Goal: Task Accomplishment & Management: Manage account settings

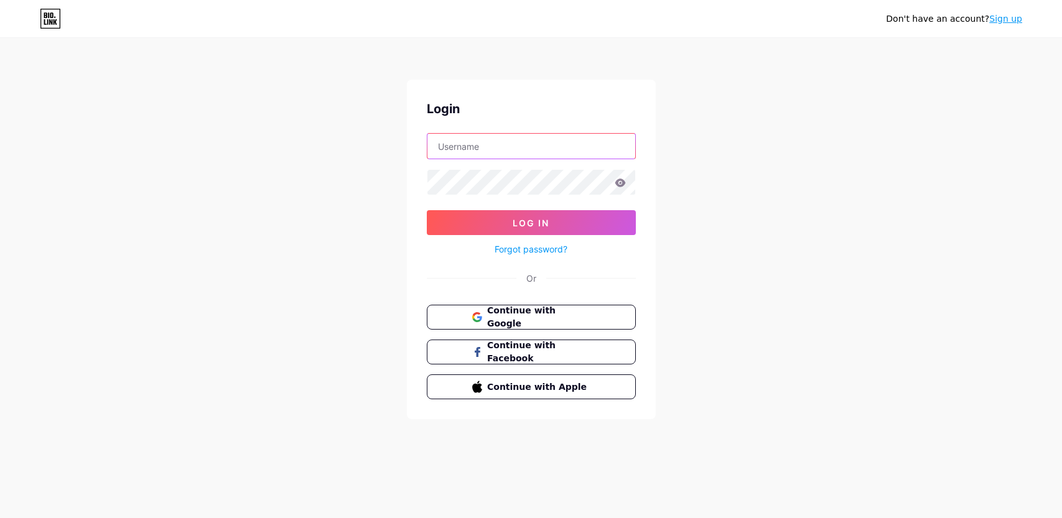
click at [499, 147] on input "text" at bounding box center [531, 146] width 208 height 25
type input "syrianausbutchery"
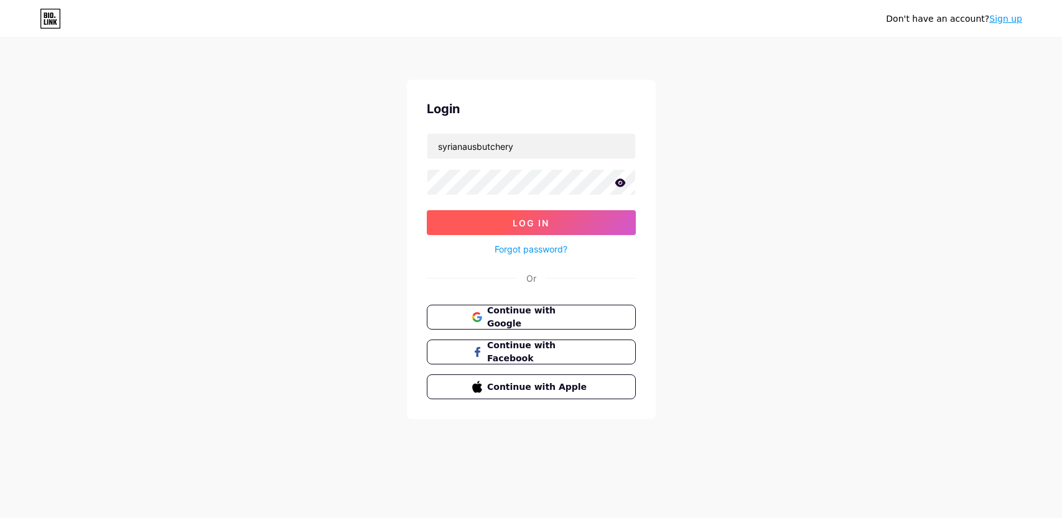
click at [509, 223] on button "Log In" at bounding box center [531, 222] width 209 height 25
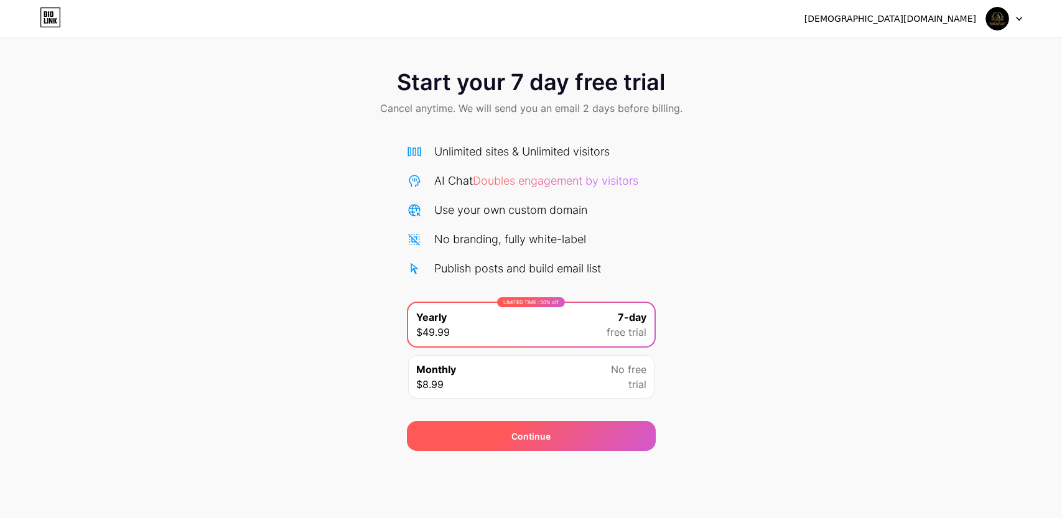
click at [570, 439] on div "Continue" at bounding box center [531, 436] width 249 height 30
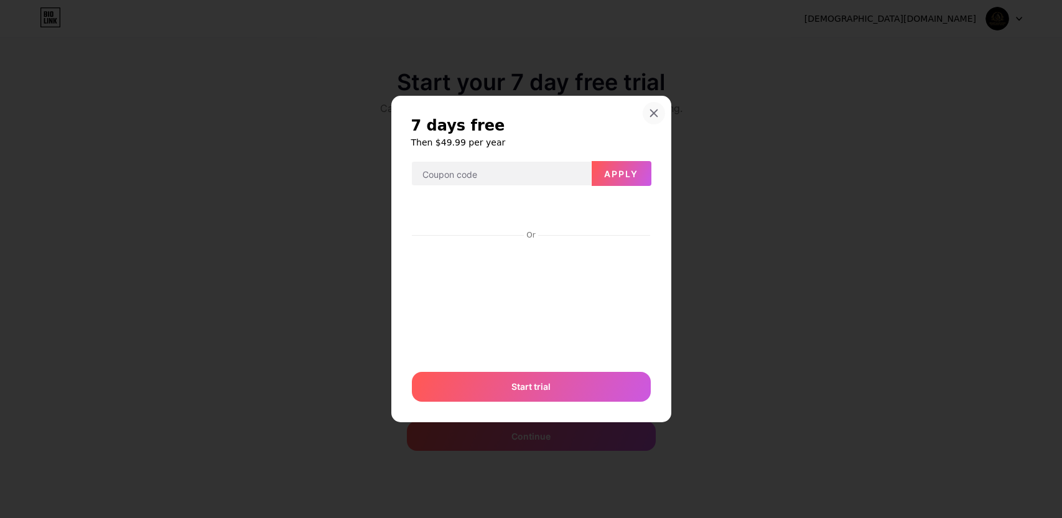
click at [657, 109] on icon at bounding box center [654, 113] width 10 height 10
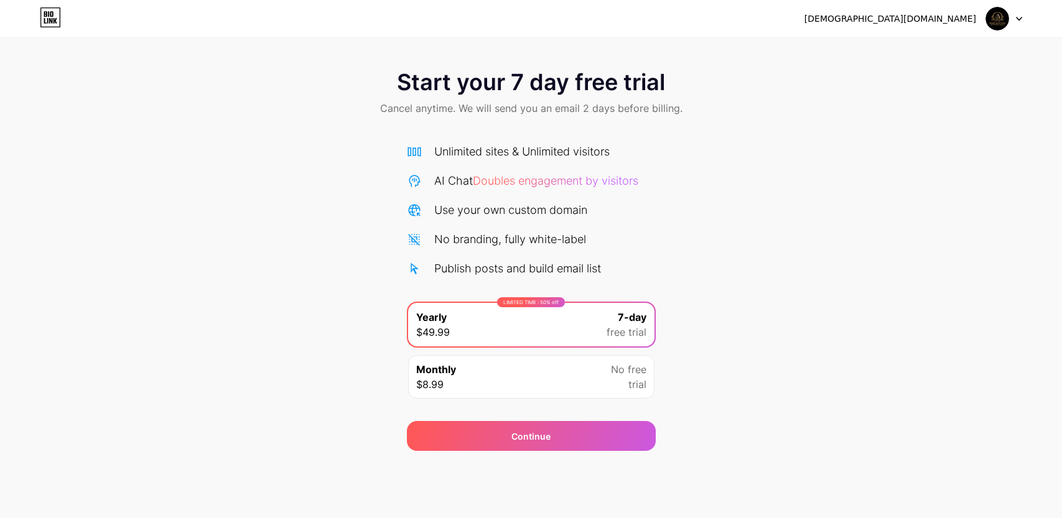
click at [1000, 21] on img at bounding box center [997, 19] width 24 height 24
click at [1020, 14] on div at bounding box center [1004, 18] width 36 height 22
